Goal: Information Seeking & Learning: Learn about a topic

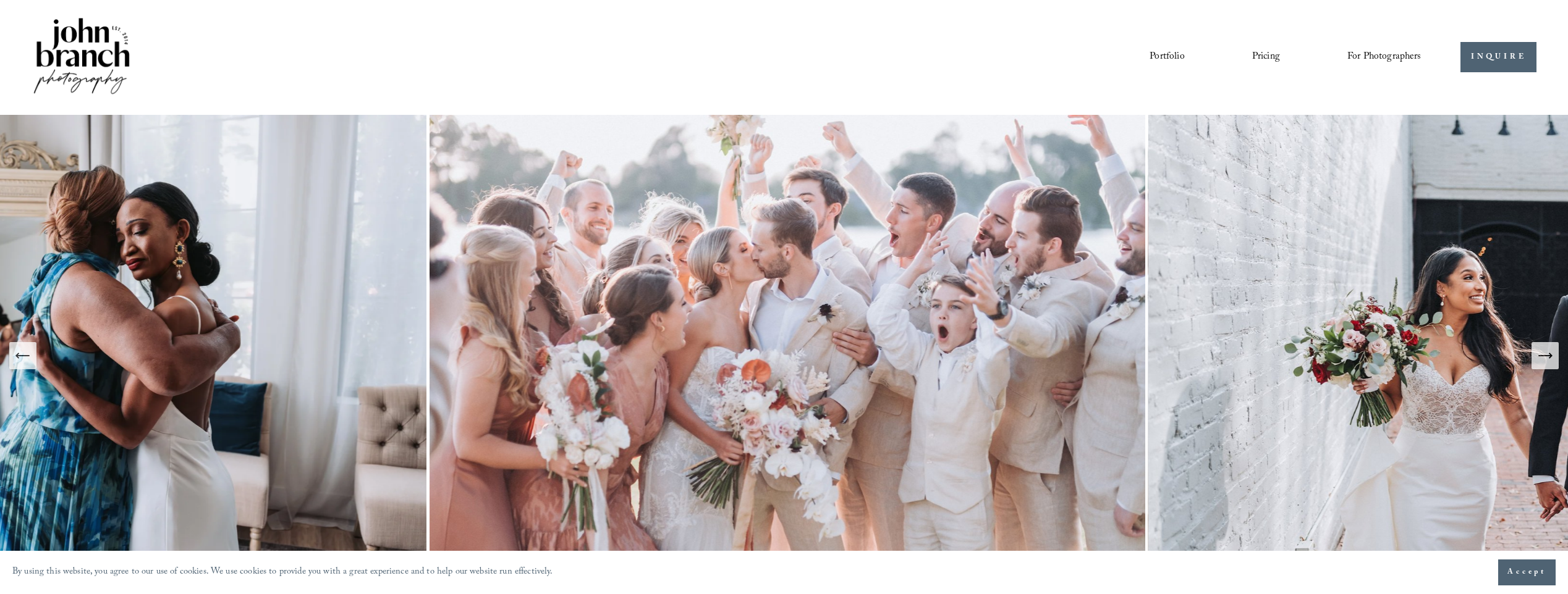
click at [1267, 56] on link "Pricing" at bounding box center [1266, 57] width 28 height 21
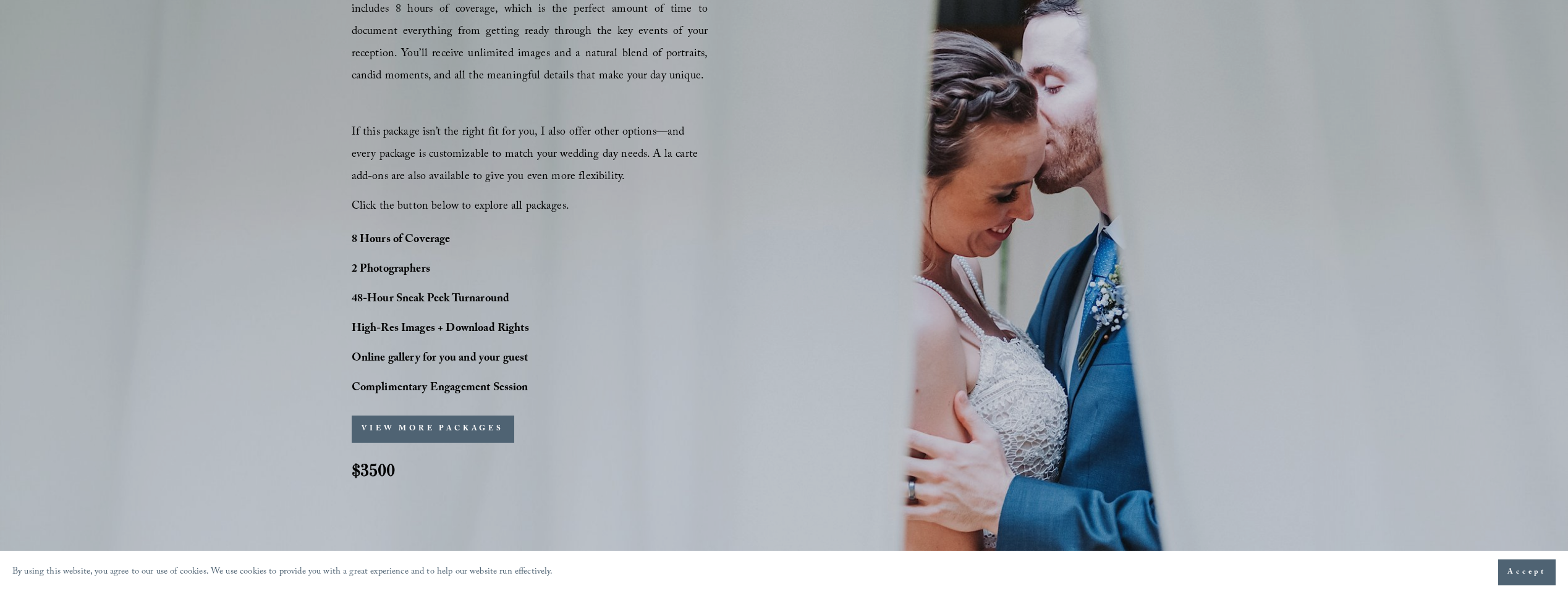
scroll to position [1051, 0]
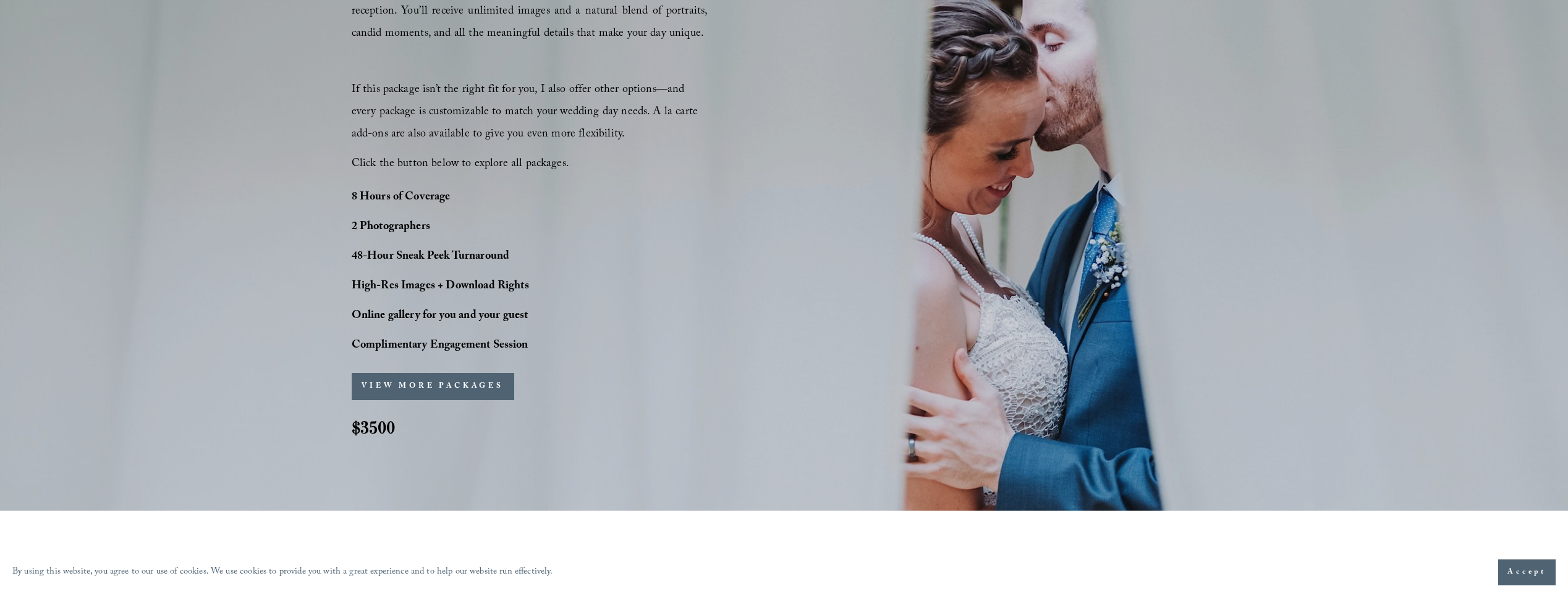
click at [455, 391] on button "VIEW MORE PACKAGES" at bounding box center [433, 387] width 162 height 27
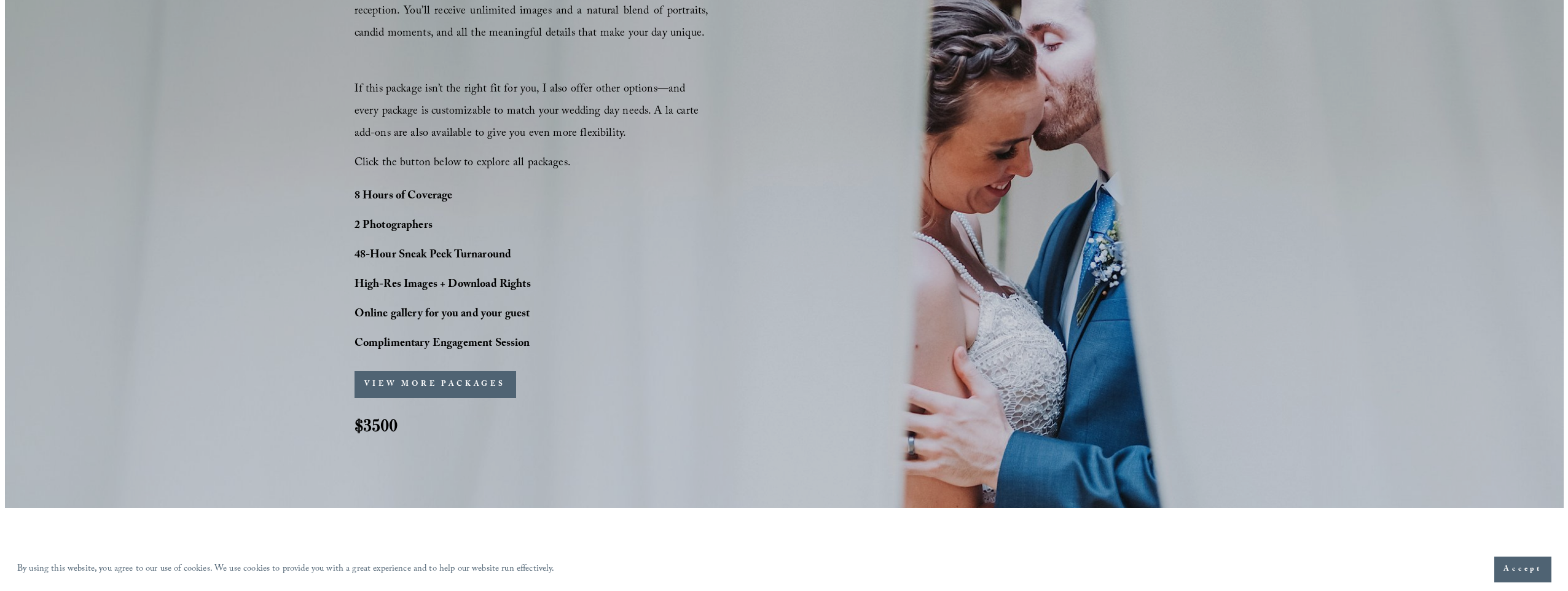
scroll to position [1048, 0]
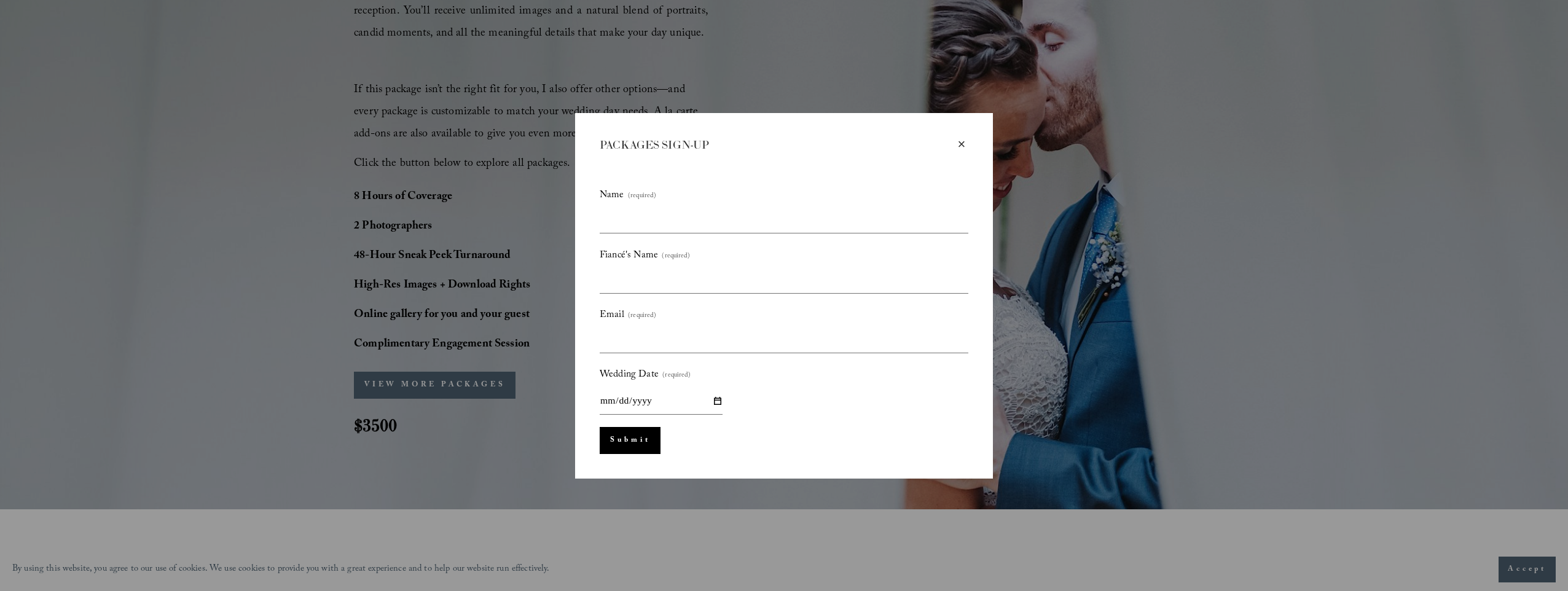
click at [968, 141] on div "×" at bounding box center [962, 144] width 14 height 14
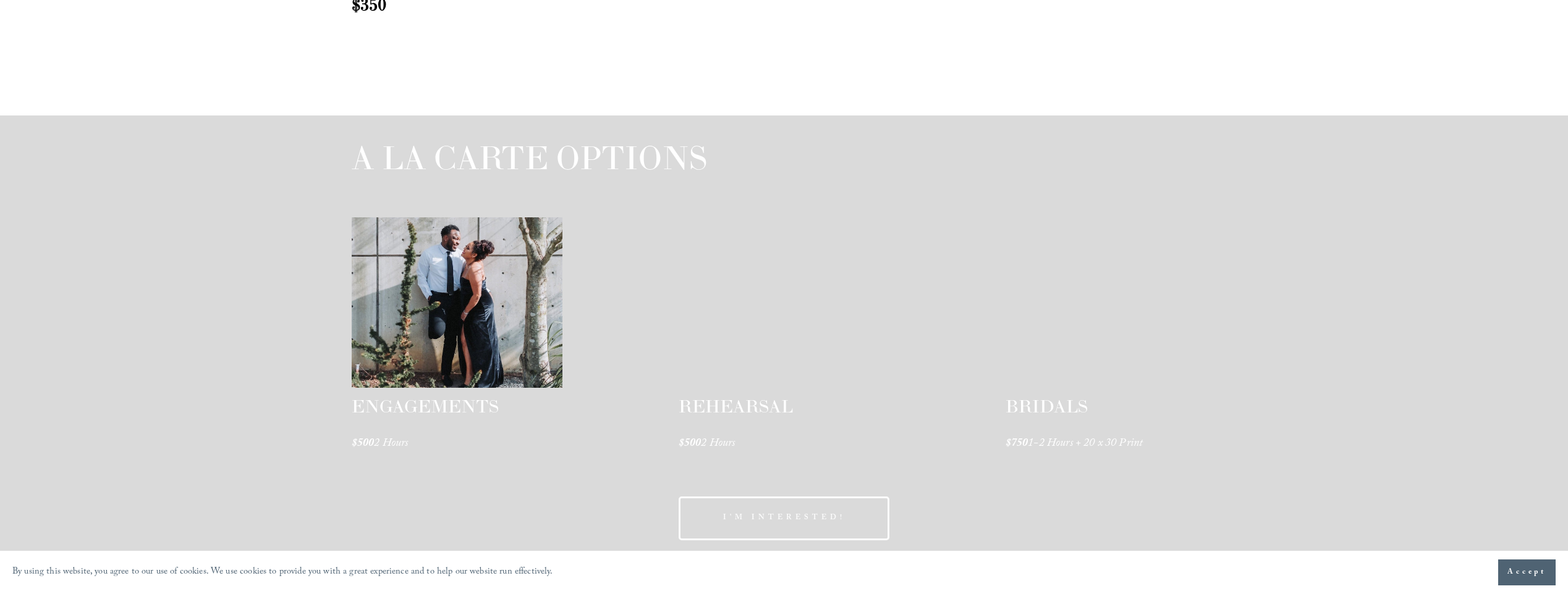
scroll to position [1977, 0]
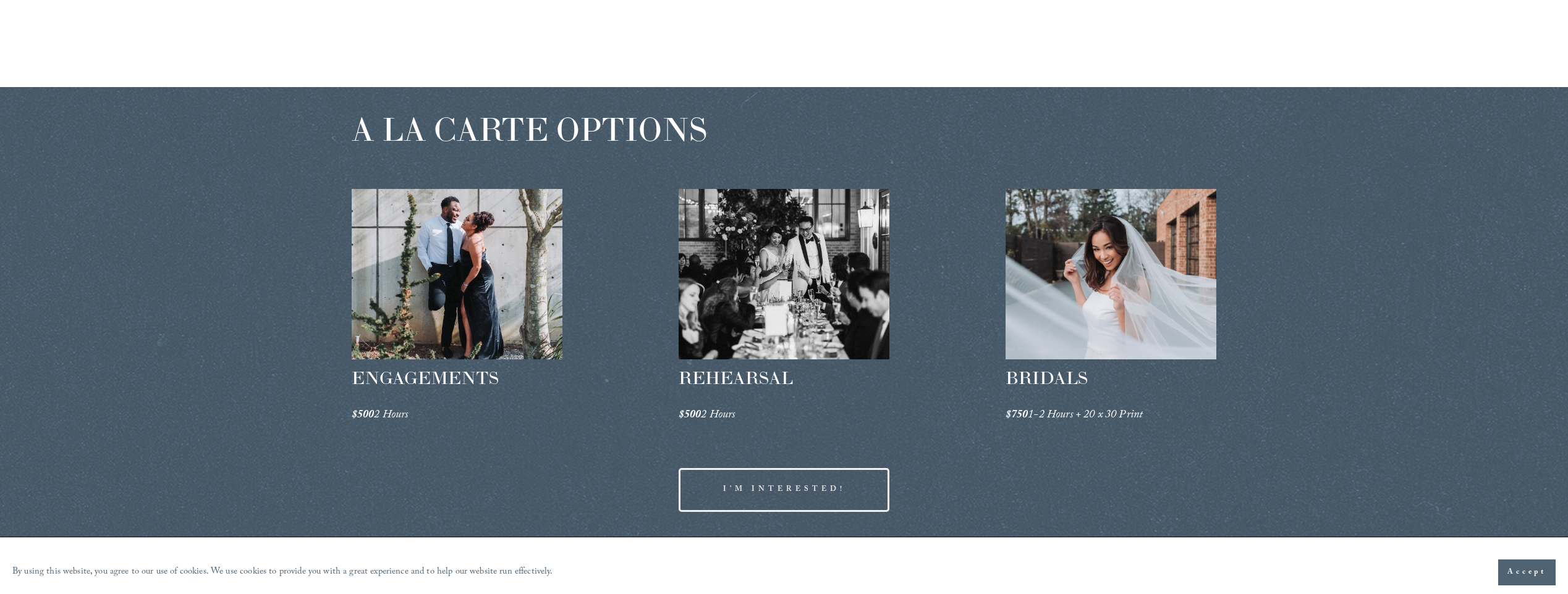
click at [771, 320] on div at bounding box center [784, 274] width 211 height 171
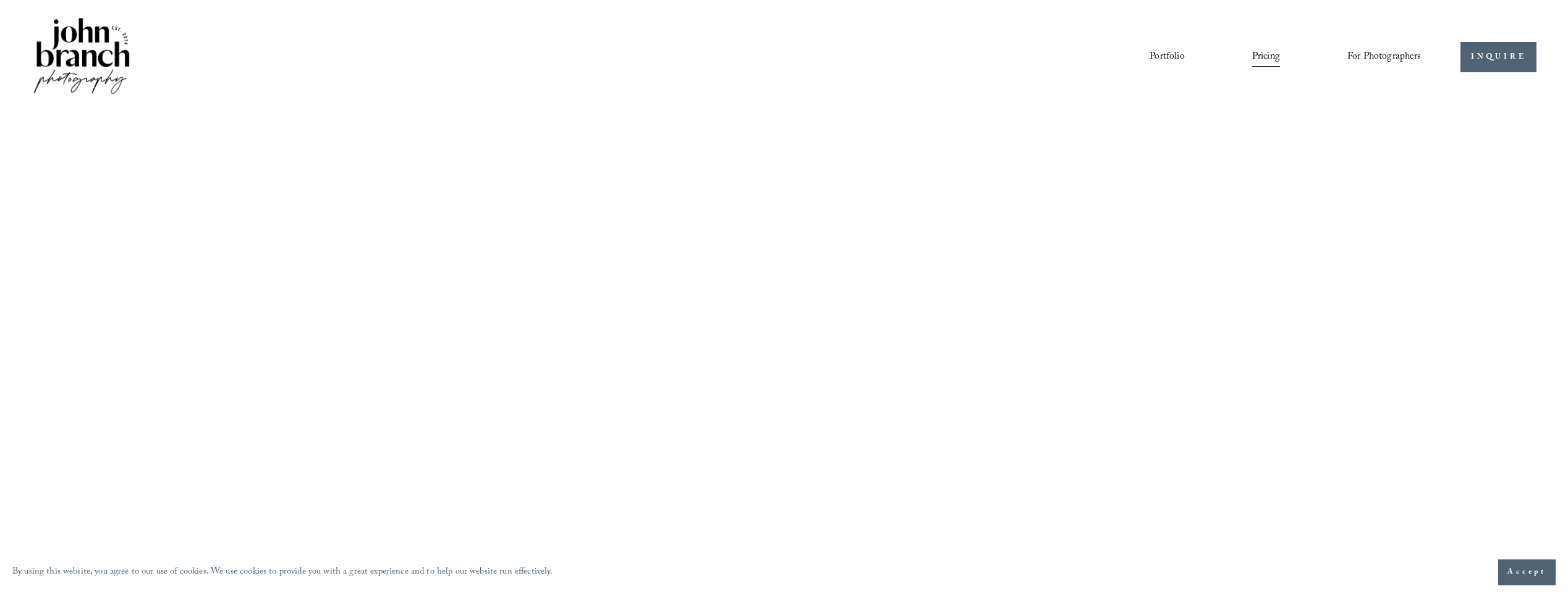
scroll to position [1977, 0]
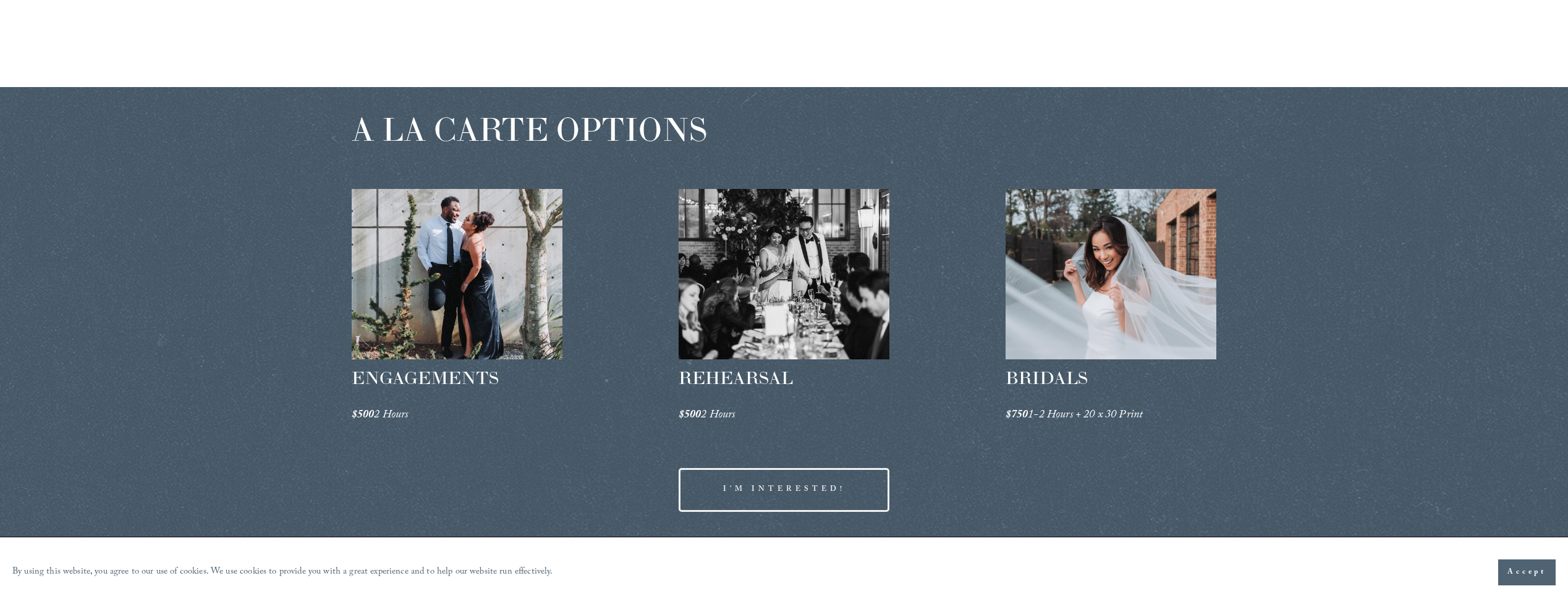
click at [798, 303] on div at bounding box center [784, 274] width 211 height 171
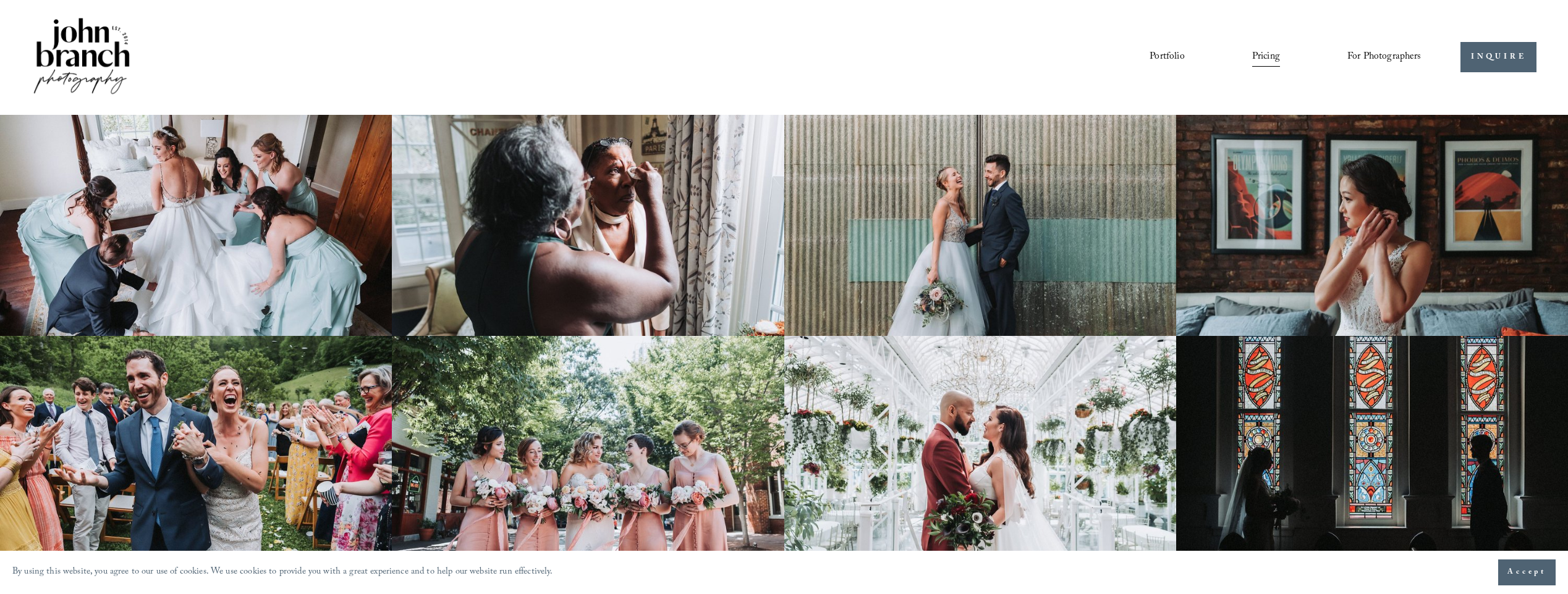
click at [0, 0] on span "Education" at bounding box center [0, 0] width 0 height 0
